Goal: Use online tool/utility: Utilize a website feature to perform a specific function

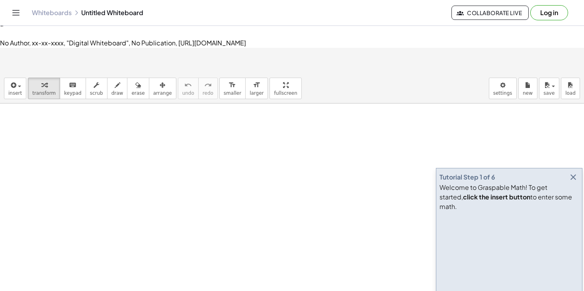
drag, startPoint x: 80, startPoint y: 158, endPoint x: 86, endPoint y: 105, distance: 52.8
drag, startPoint x: 71, startPoint y: 108, endPoint x: 68, endPoint y: 117, distance: 9.7
click at [115, 80] on icon "button" at bounding box center [118, 85] width 6 height 10
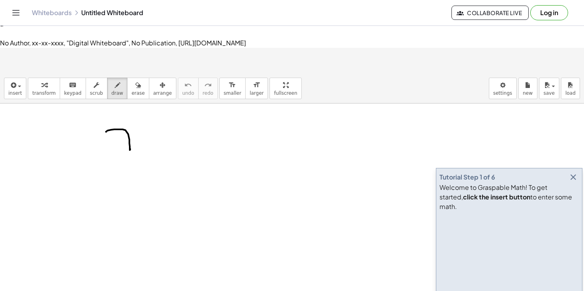
drag, startPoint x: 106, startPoint y: 84, endPoint x: 130, endPoint y: 100, distance: 29.3
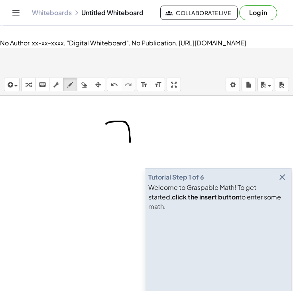
click at [283, 172] on icon "button" at bounding box center [282, 177] width 10 height 10
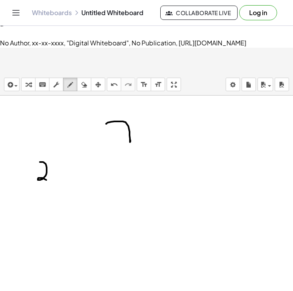
drag, startPoint x: 40, startPoint y: 114, endPoint x: 47, endPoint y: 133, distance: 20.2
drag, startPoint x: 31, startPoint y: 137, endPoint x: 71, endPoint y: 139, distance: 39.5
drag, startPoint x: 35, startPoint y: 151, endPoint x: 41, endPoint y: 159, distance: 9.8
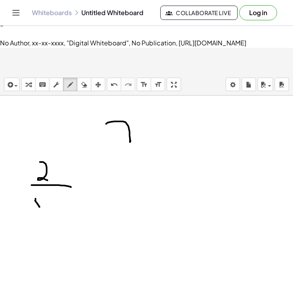
drag, startPoint x: 41, startPoint y: 151, endPoint x: 33, endPoint y: 160, distance: 11.5
drag, startPoint x: 45, startPoint y: 156, endPoint x: 52, endPoint y: 156, distance: 6.8
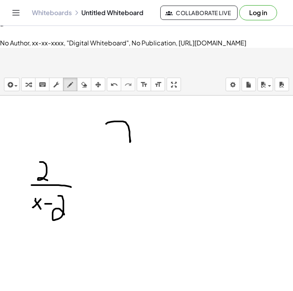
drag, startPoint x: 58, startPoint y: 148, endPoint x: 66, endPoint y: 170, distance: 23.2
drag, startPoint x: 68, startPoint y: 149, endPoint x: 66, endPoint y: 178, distance: 29.1
drag, startPoint x: 33, startPoint y: 145, endPoint x: 41, endPoint y: 169, distance: 25.3
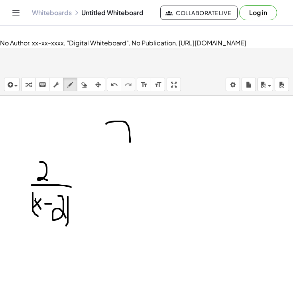
drag, startPoint x: 71, startPoint y: 147, endPoint x: 86, endPoint y: 177, distance: 32.9
drag, startPoint x: 82, startPoint y: 156, endPoint x: 90, endPoint y: 165, distance: 11.8
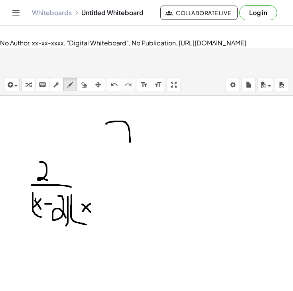
drag, startPoint x: 90, startPoint y: 156, endPoint x: 83, endPoint y: 164, distance: 10.7
drag, startPoint x: 98, startPoint y: 154, endPoint x: 98, endPoint y: 161, distance: 7.2
drag, startPoint x: 95, startPoint y: 157, endPoint x: 102, endPoint y: 157, distance: 6.8
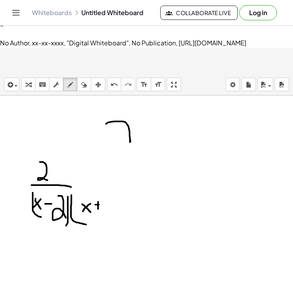
drag, startPoint x: 109, startPoint y: 150, endPoint x: 108, endPoint y: 164, distance: 14.4
drag, startPoint x: 109, startPoint y: 145, endPoint x: 120, endPoint y: 145, distance: 11.5
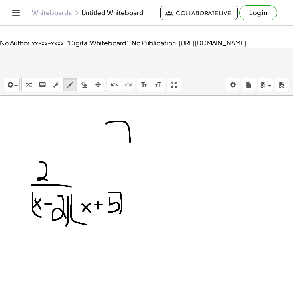
drag, startPoint x: 120, startPoint y: 145, endPoint x: 120, endPoint y: 166, distance: 20.7
drag, startPoint x: 58, startPoint y: 112, endPoint x: 69, endPoint y: 133, distance: 23.0
drag, startPoint x: 69, startPoint y: 116, endPoint x: 77, endPoint y: 118, distance: 7.8
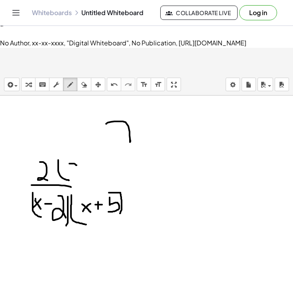
drag, startPoint x: 77, startPoint y: 111, endPoint x: 73, endPoint y: 123, distance: 13.3
drag, startPoint x: 86, startPoint y: 119, endPoint x: 86, endPoint y: 125, distance: 5.6
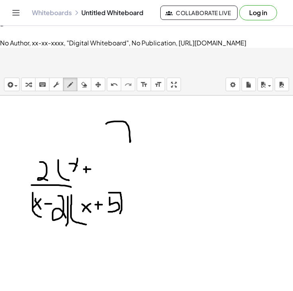
drag, startPoint x: 84, startPoint y: 121, endPoint x: 90, endPoint y: 121, distance: 6.8
drag, startPoint x: 94, startPoint y: 114, endPoint x: 95, endPoint y: 125, distance: 10.8
drag, startPoint x: 95, startPoint y: 111, endPoint x: 120, endPoint y: 110, distance: 25.5
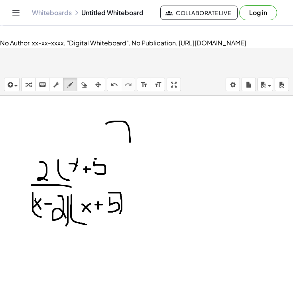
drag, startPoint x: 150, startPoint y: 137, endPoint x: 150, endPoint y: 154, distance: 16.3
drag, startPoint x: 147, startPoint y: 144, endPoint x: 158, endPoint y: 144, distance: 10.3
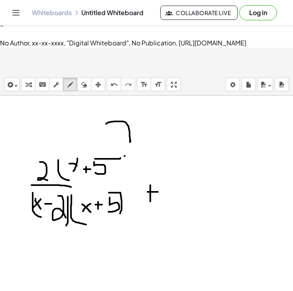
drag, startPoint x: 124, startPoint y: 108, endPoint x: 123, endPoint y: 135, distance: 26.7
drag, startPoint x: 178, startPoint y: 119, endPoint x: 176, endPoint y: 137, distance: 17.6
drag
